Goal: Information Seeking & Learning: Learn about a topic

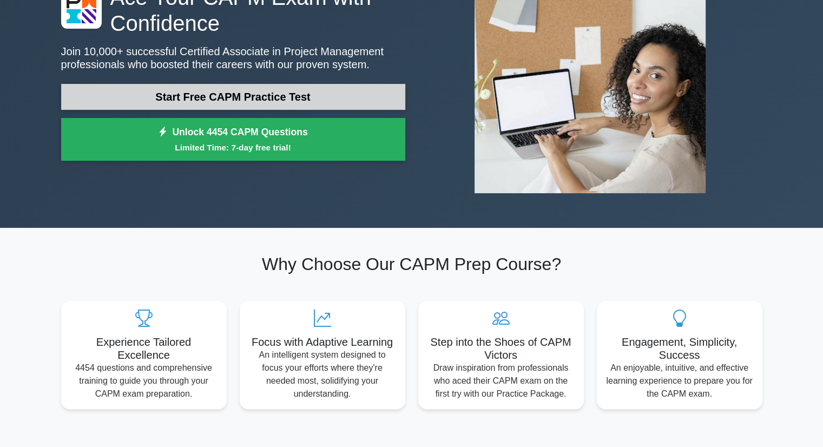
scroll to position [54, 0]
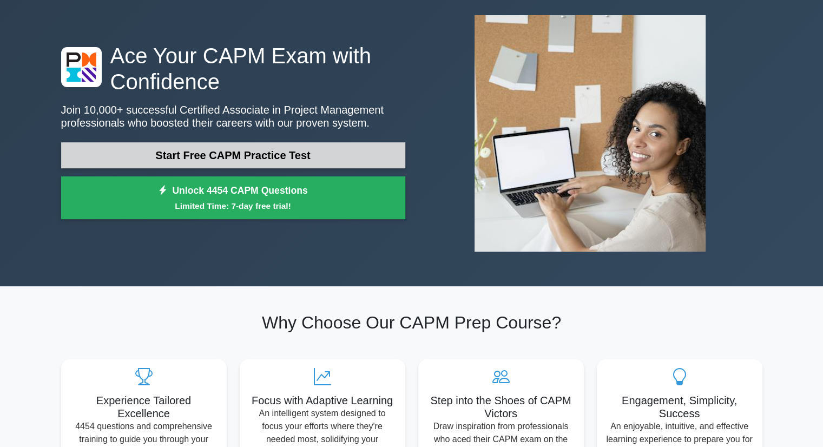
click at [276, 148] on link "Start Free CAPM Practice Test" at bounding box center [233, 155] width 344 height 26
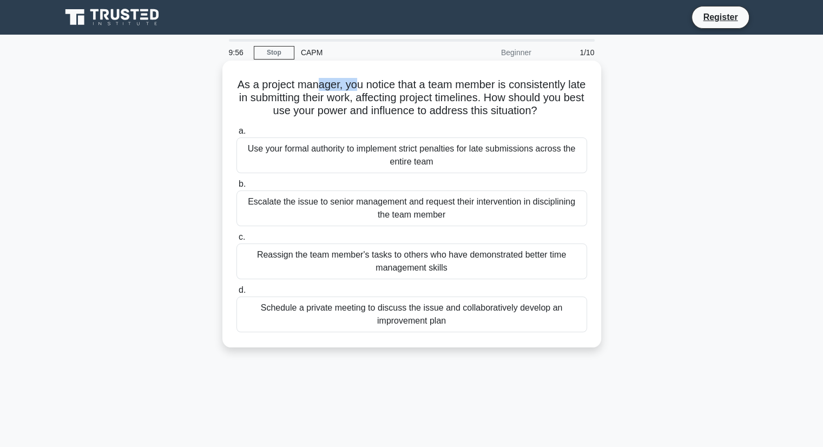
drag, startPoint x: 329, startPoint y: 85, endPoint x: 366, endPoint y: 85, distance: 36.8
click at [366, 85] on h5 "As a project manager, you notice that a team member is consistently late in sub…" at bounding box center [411, 98] width 353 height 40
drag, startPoint x: 388, startPoint y: 83, endPoint x: 522, endPoint y: 82, distance: 134.2
click at [522, 82] on h5 "As a project manager, you notice that a team member is consistently late in sub…" at bounding box center [411, 98] width 353 height 40
drag, startPoint x: 274, startPoint y: 98, endPoint x: 368, endPoint y: 98, distance: 93.6
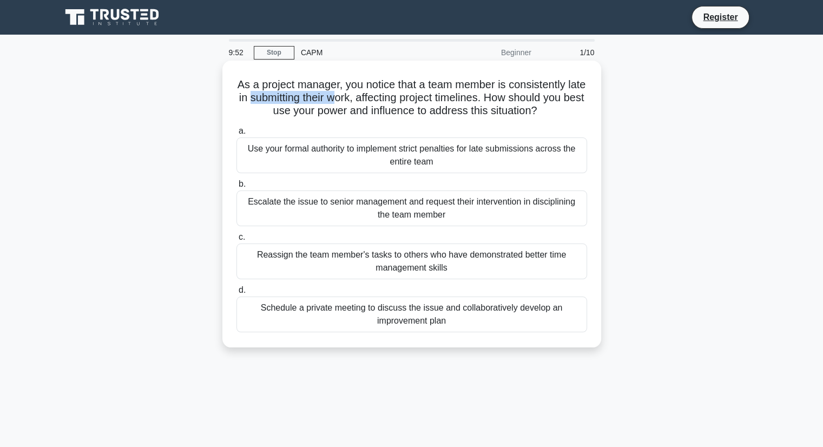
click at [368, 98] on h5 "As a project manager, you notice that a team member is consistently late in sub…" at bounding box center [411, 98] width 353 height 40
drag, startPoint x: 397, startPoint y: 98, endPoint x: 511, endPoint y: 101, distance: 114.7
click at [511, 101] on h5 "As a project manager, you notice that a team member is consistently late in sub…" at bounding box center [411, 98] width 353 height 40
click at [376, 107] on h5 "As a project manager, you notice that a team member is consistently late in sub…" at bounding box center [411, 98] width 353 height 40
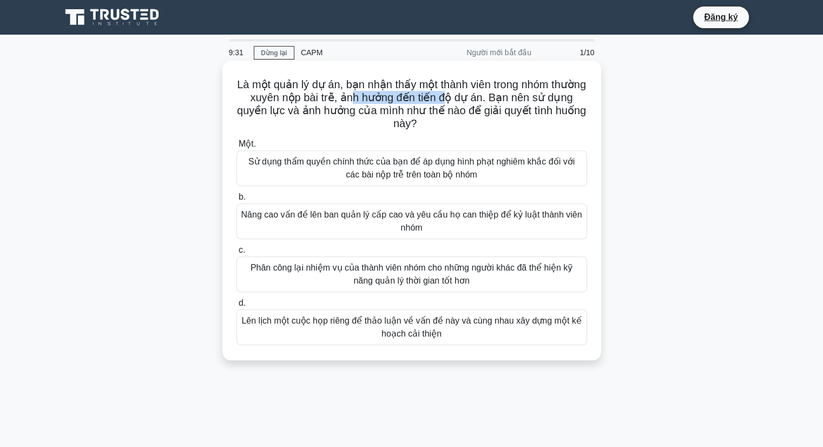
drag, startPoint x: 390, startPoint y: 102, endPoint x: 483, endPoint y: 103, distance: 93.1
click at [483, 103] on font "Là một quản lý dự án, bạn nhận thấy một thành viên trong nhóm thường xuyên nộp …" at bounding box center [411, 103] width 349 height 51
drag, startPoint x: 346, startPoint y: 113, endPoint x: 434, endPoint y: 124, distance: 89.0
click at [434, 124] on font "Là một quản lý dự án, bạn nhận thấy một thành viên trong nhóm thường xuyên nộp …" at bounding box center [411, 103] width 349 height 51
click at [457, 121] on h5 "Là một quản lý dự án, bạn nhận thấy một thành viên trong nhóm thường xuyên nộp …" at bounding box center [411, 104] width 353 height 53
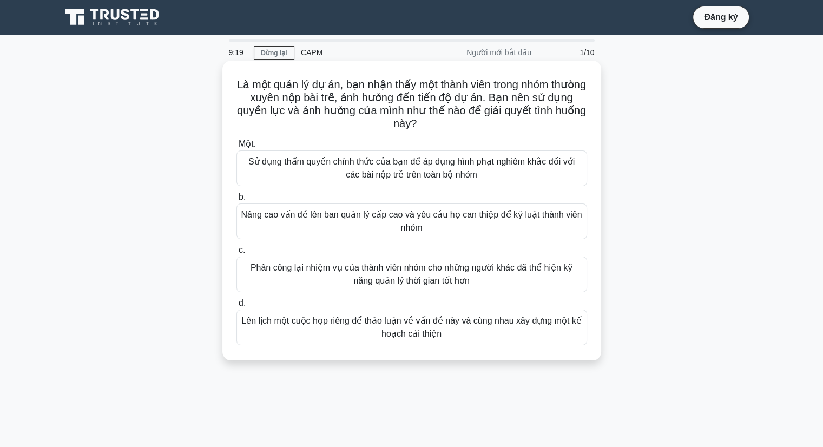
click at [448, 326] on font "Lên lịch một cuộc họp riêng để thảo luận về vấn đề này và cùng nhau xây dựng mộ…" at bounding box center [411, 327] width 340 height 22
click at [236, 307] on input "d. Lên lịch một cuộc họp riêng để thảo luận về vấn đề này và cùng nhau xây dựng…" at bounding box center [236, 303] width 0 height 7
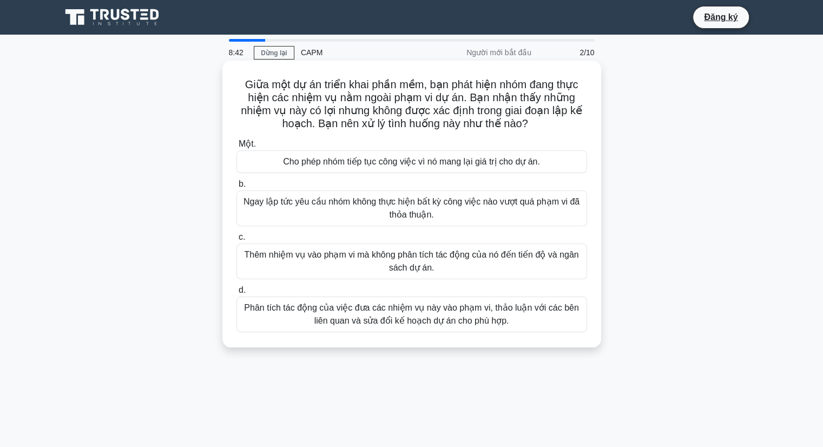
click at [309, 316] on font "Phân tích tác động của việc đưa các nhiệm vụ này vào phạm vi, thảo luận với các…" at bounding box center [411, 314] width 341 height 26
click at [236, 294] on input "d. Phân tích tác động của việc đưa các nhiệm vụ này vào phạm vi, thảo luận với …" at bounding box center [236, 290] width 0 height 7
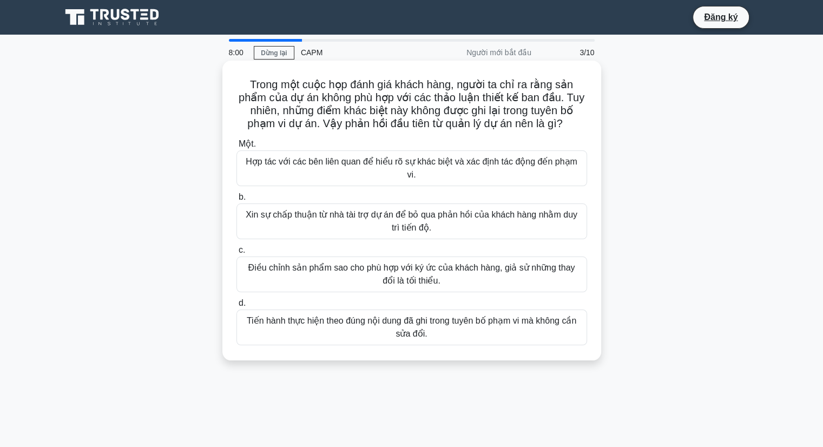
click at [376, 164] on font "Hợp tác với các bên liên quan để hiểu rõ sự khác biệt và xác định tác động đến …" at bounding box center [412, 168] width 332 height 22
click at [236, 148] on input "Một. Hợp tác với các bên liên quan để hiểu rõ sự khác biệt và xác định tác động…" at bounding box center [236, 144] width 0 height 7
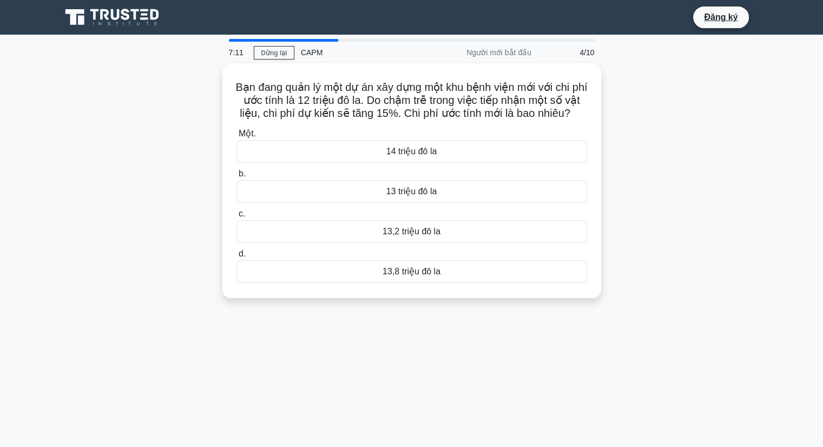
click at [486, 332] on div "7:11 Dừng lại CAPM Người mới bắt đầu 4/10 Bạn đang quản lý một dự án xây dựng m…" at bounding box center [412, 309] width 714 height 541
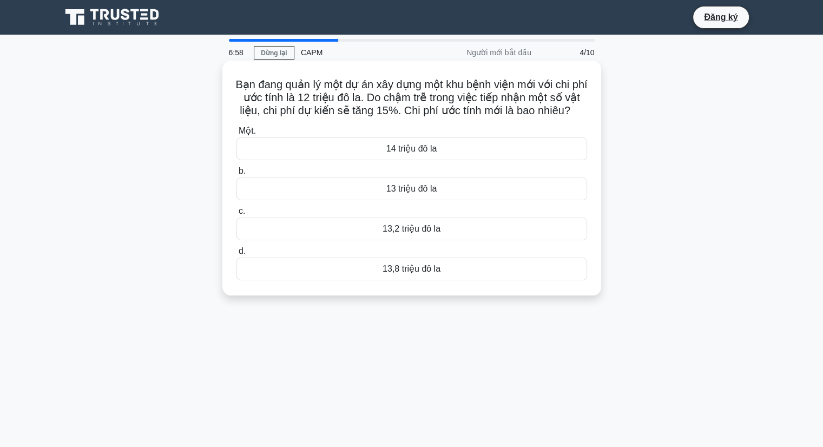
click at [415, 273] on font "13,8 triệu đô la" at bounding box center [411, 268] width 58 height 9
click at [236, 255] on input "d. 13,8 triệu đô la" at bounding box center [236, 251] width 0 height 7
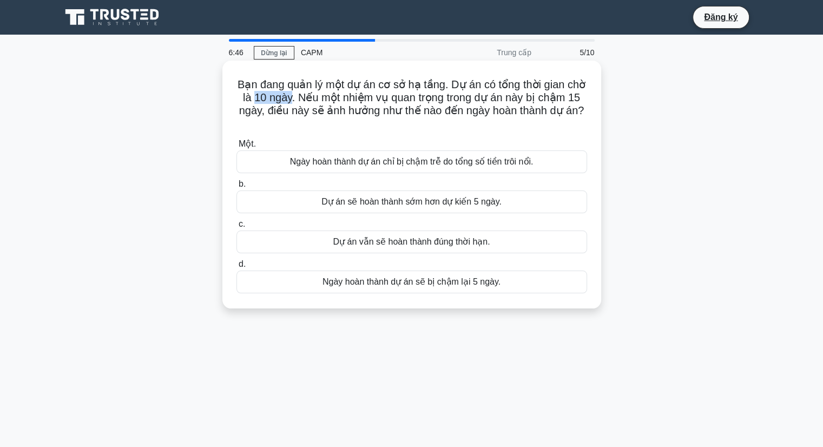
drag, startPoint x: 252, startPoint y: 99, endPoint x: 287, endPoint y: 99, distance: 34.6
click at [287, 99] on font "Bạn đang quản lý một dự án cơ sở hạ tầng. Dự án có tổng thời gian chờ là 10 ngà…" at bounding box center [412, 97] width 348 height 38
drag, startPoint x: 301, startPoint y: 109, endPoint x: 428, endPoint y: 106, distance: 127.7
click at [428, 106] on font "Bạn đang quản lý một dự án cơ sở hạ tầng. Dự án có tổng thời gian chờ là 10 ngà…" at bounding box center [412, 97] width 348 height 38
click at [474, 106] on font "Bạn đang quản lý một dự án cơ sở hạ tầng. Dự án có tổng thời gian chờ là 10 ngà…" at bounding box center [412, 97] width 348 height 38
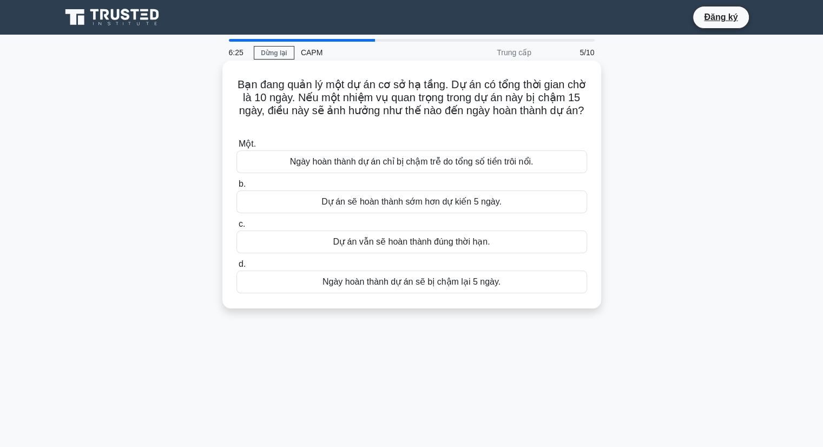
click at [413, 282] on font "Ngày hoàn thành dự án sẽ bị chậm lại 5 ngày." at bounding box center [411, 281] width 178 height 9
click at [236, 268] on input "d. Ngày hoàn thành dự án sẽ bị chậm lại 5 ngày." at bounding box center [236, 264] width 0 height 7
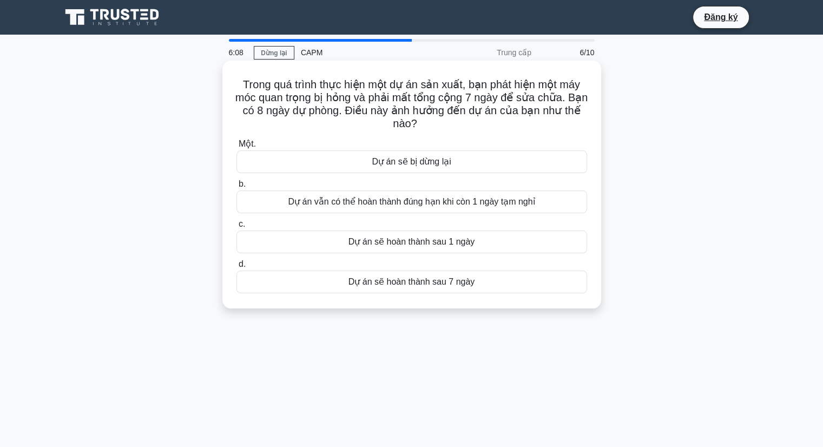
click at [424, 203] on font "Dự án vẫn có thể hoàn thành đúng hạn khi còn 1 ngày tạm nghỉ" at bounding box center [411, 201] width 247 height 9
click at [236, 188] on input "b. Dự án vẫn có thể hoàn thành đúng hạn khi còn 1 ngày tạm nghỉ" at bounding box center [236, 184] width 0 height 7
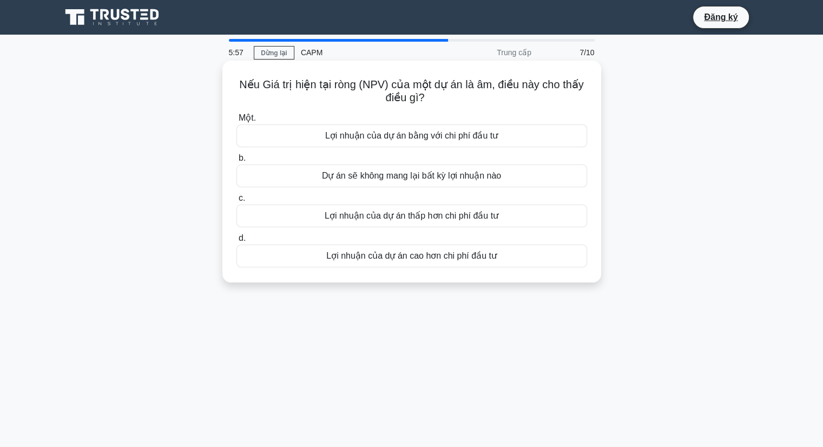
click at [412, 217] on font "Lợi nhuận của dự án thấp hơn chi phí đầu tư" at bounding box center [412, 215] width 174 height 9
click at [236, 202] on input "c. Lợi nhuận của dự án thấp hơn chi phí đầu tư" at bounding box center [236, 198] width 0 height 7
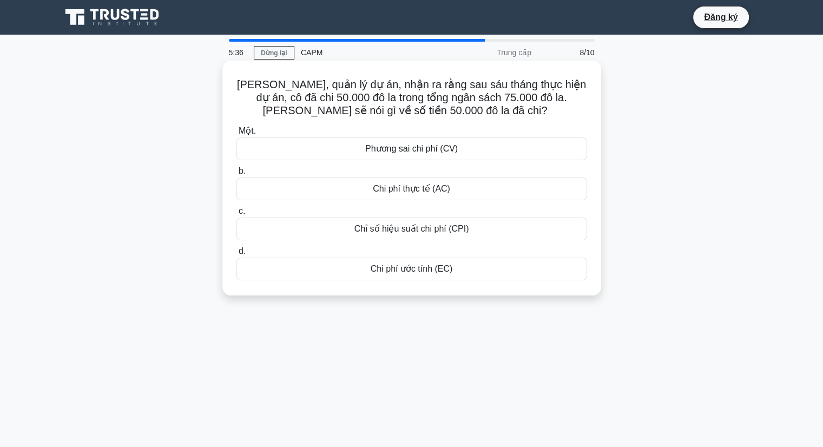
click at [408, 188] on font "Chi phí thực tế (AC)" at bounding box center [411, 188] width 77 height 9
click at [236, 175] on input "b. Chi phí thực tế (AC)" at bounding box center [236, 171] width 0 height 7
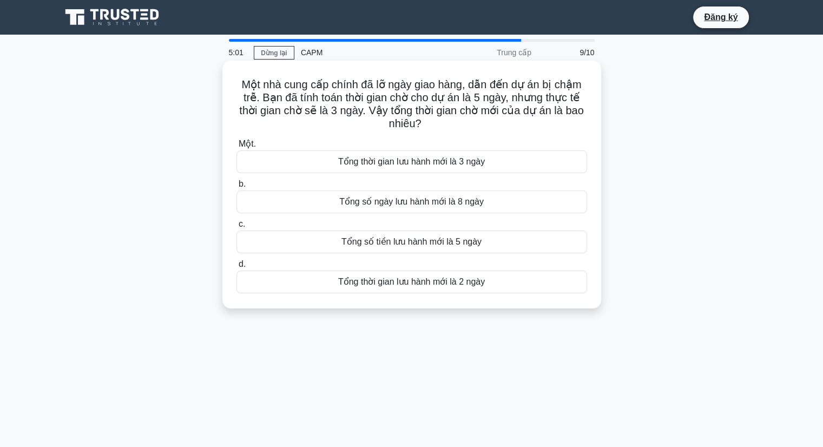
click at [485, 164] on div "Tổng thời gian lưu hành mới là 3 ngày" at bounding box center [411, 161] width 351 height 23
click at [236, 148] on input "Một. Tổng thời gian lưu hành mới là 3 ngày" at bounding box center [236, 144] width 0 height 7
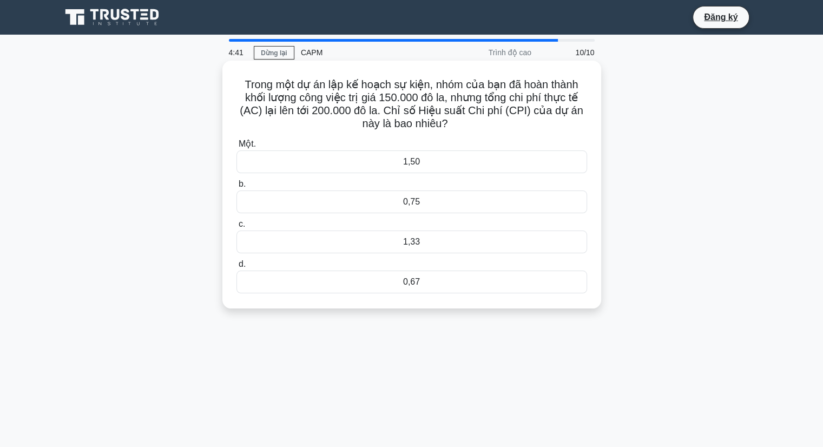
click at [452, 205] on div "0,75" at bounding box center [411, 201] width 351 height 23
click at [236, 188] on input "b. 0,75" at bounding box center [236, 184] width 0 height 7
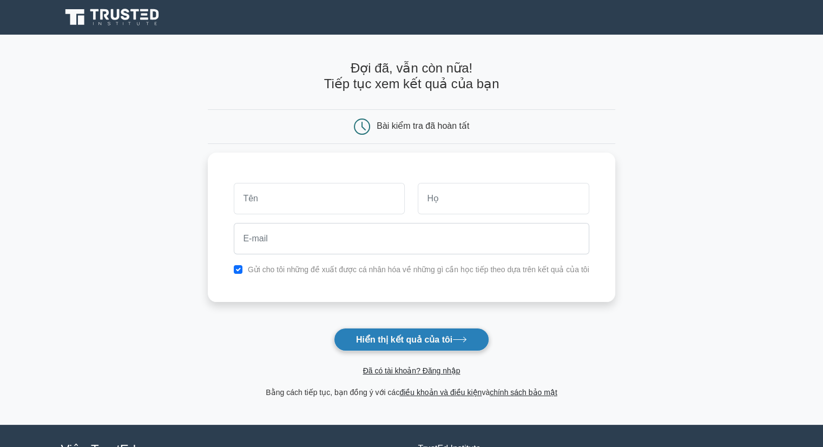
click at [397, 340] on font "Hiển thị kết quả của tôi" at bounding box center [404, 339] width 96 height 9
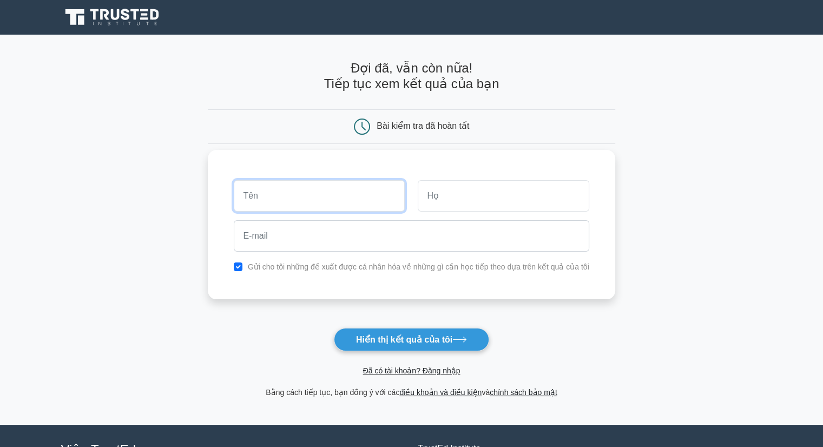
click at [359, 195] on input "text" at bounding box center [319, 195] width 171 height 31
type input "Trieu"
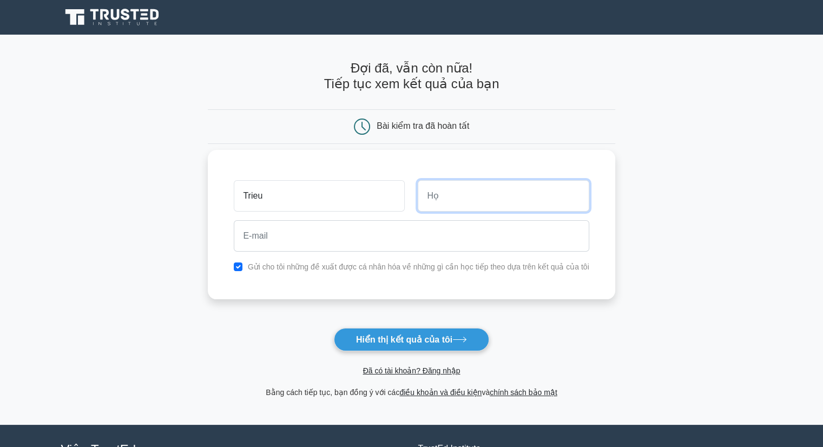
click at [480, 195] on input "text" at bounding box center [503, 195] width 171 height 31
type input "Duc"
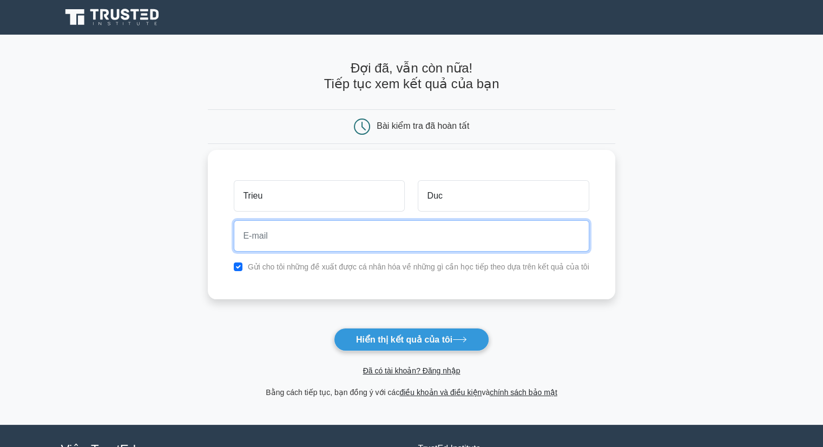
click at [327, 238] on input "email" at bounding box center [411, 235] width 355 height 31
type input "bluekata2@gmail.com"
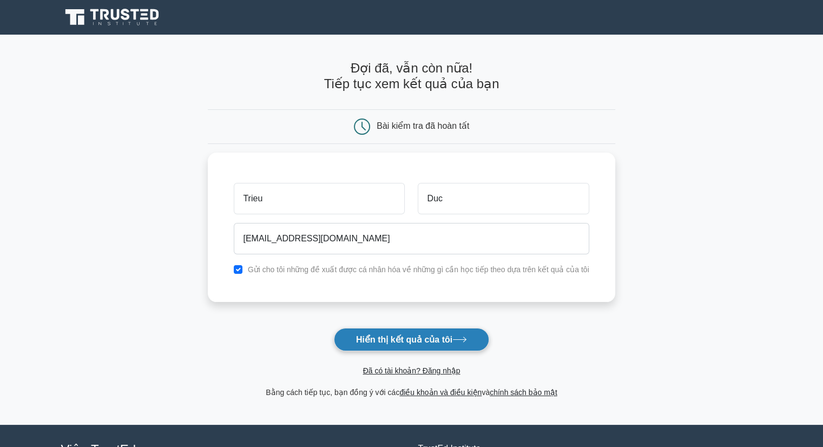
click at [407, 336] on font "Hiển thị kết quả của tôi" at bounding box center [404, 339] width 96 height 9
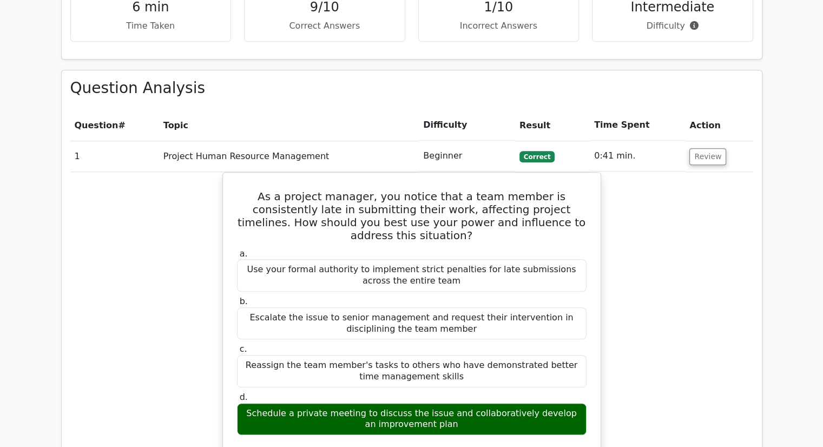
scroll to position [703, 0]
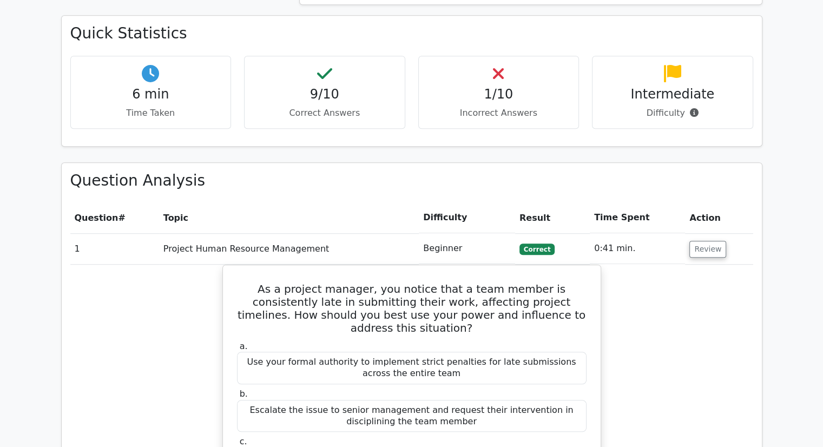
click at [504, 87] on h4 "1/10" at bounding box center [498, 95] width 143 height 16
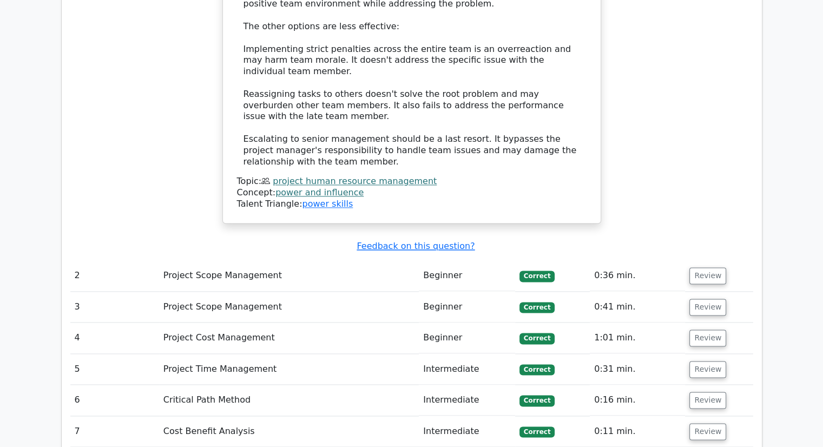
scroll to position [1677, 0]
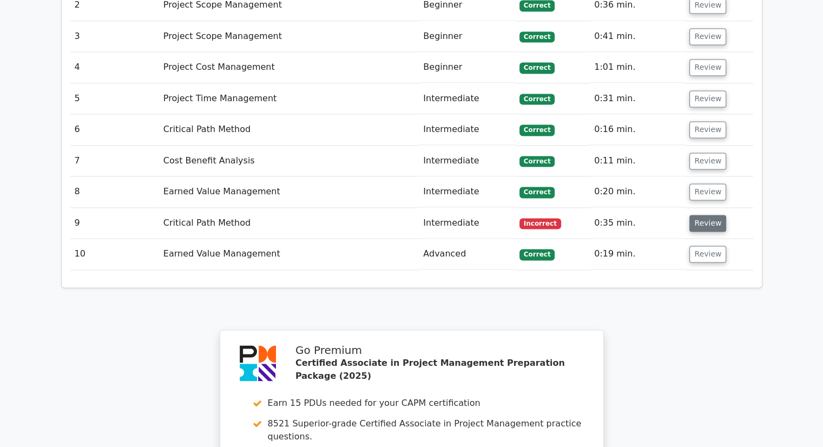
click at [707, 215] on button "Review" at bounding box center [707, 223] width 37 height 17
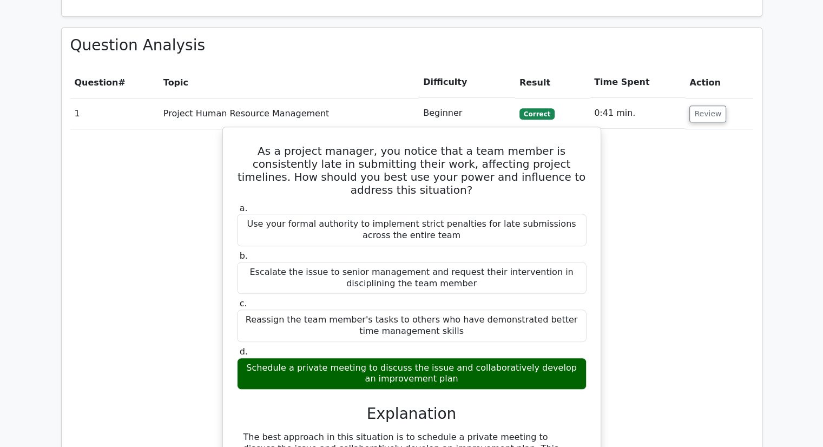
scroll to position [812, 0]
